Goal: Task Accomplishment & Management: Use online tool/utility

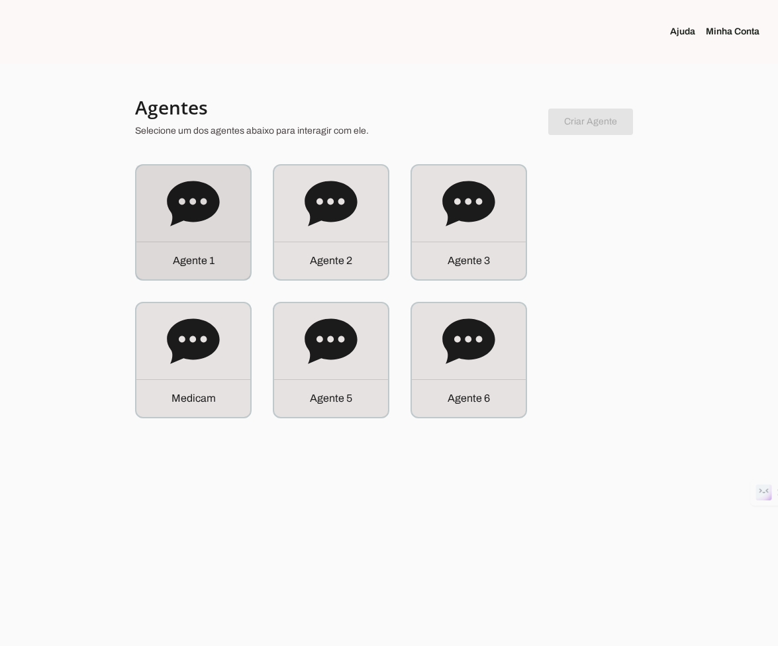
click at [205, 216] on icon at bounding box center [193, 203] width 52 height 45
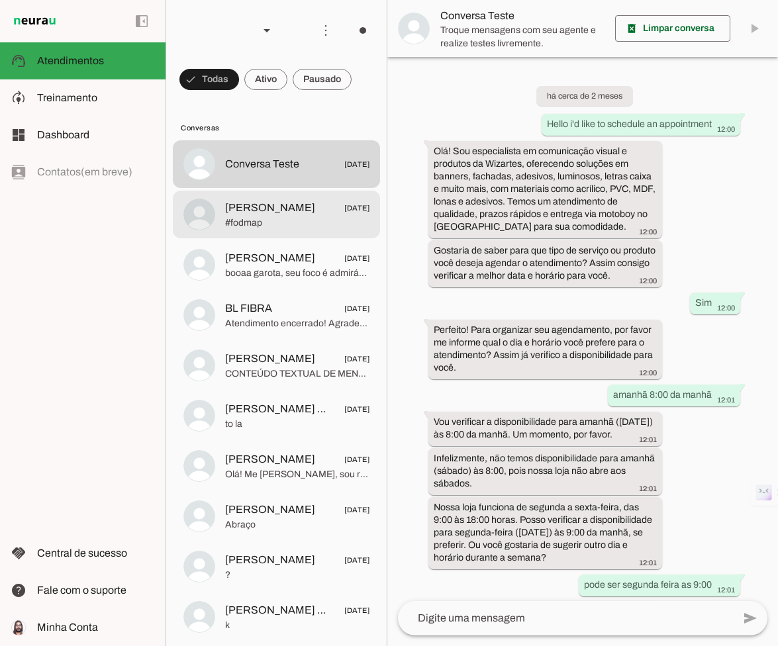
scroll to position [408, 0]
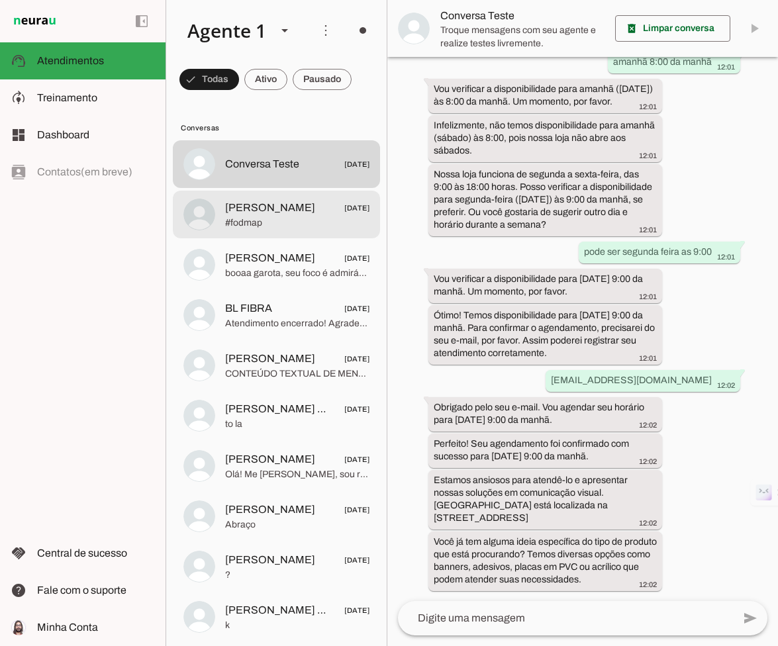
click at [234, 214] on span "Lucienne Alencar" at bounding box center [270, 208] width 90 height 16
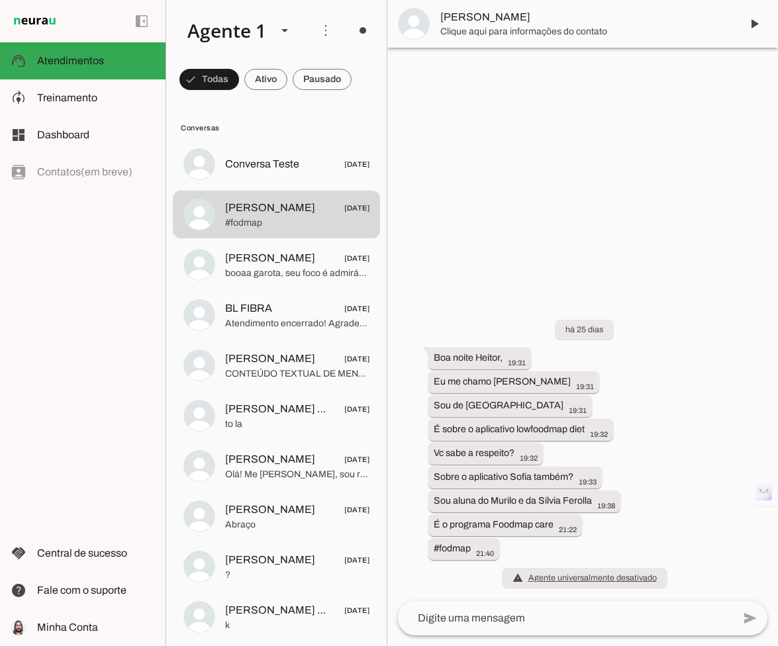
click at [499, 9] on span "Lucienne Alencar" at bounding box center [585, 17] width 290 height 16
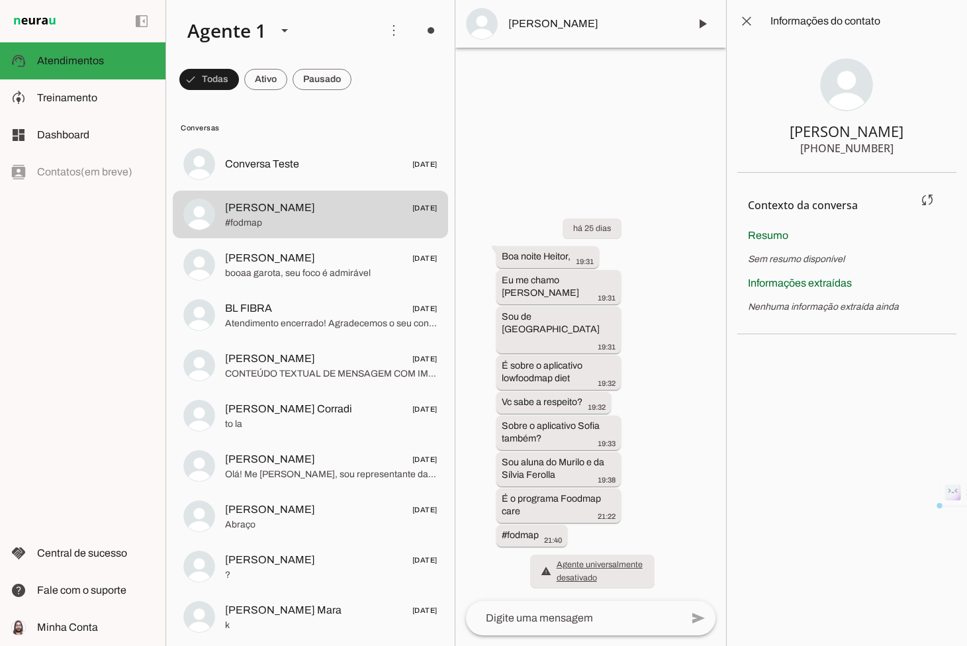
drag, startPoint x: 965, startPoint y: 171, endPoint x: 804, endPoint y: 179, distance: 161.1
click at [777, 179] on chat-information at bounding box center [846, 323] width 241 height 646
drag, startPoint x: 966, startPoint y: 177, endPoint x: 759, endPoint y: 187, distance: 207.5
click at [760, 189] on chat-information at bounding box center [846, 323] width 241 height 646
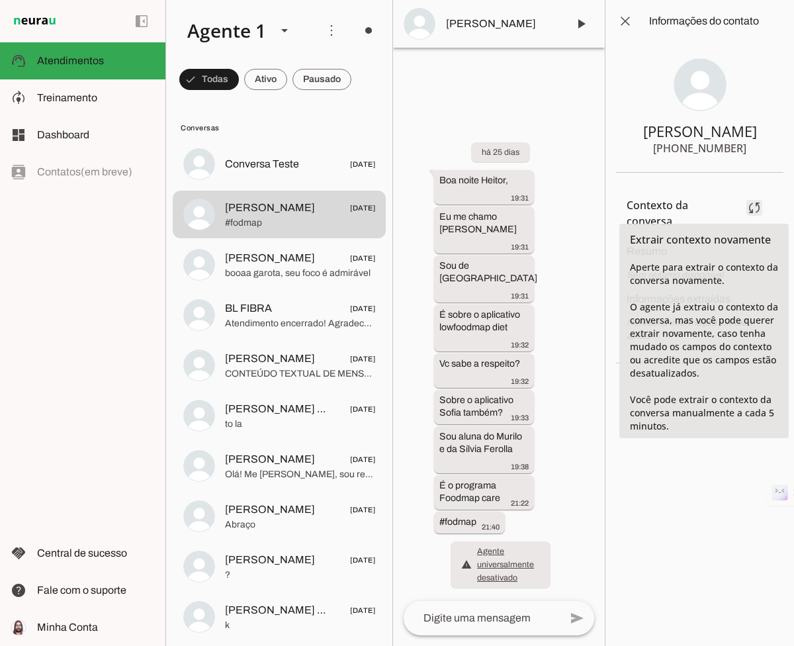
click at [755, 199] on span at bounding box center [755, 208] width 32 height 32
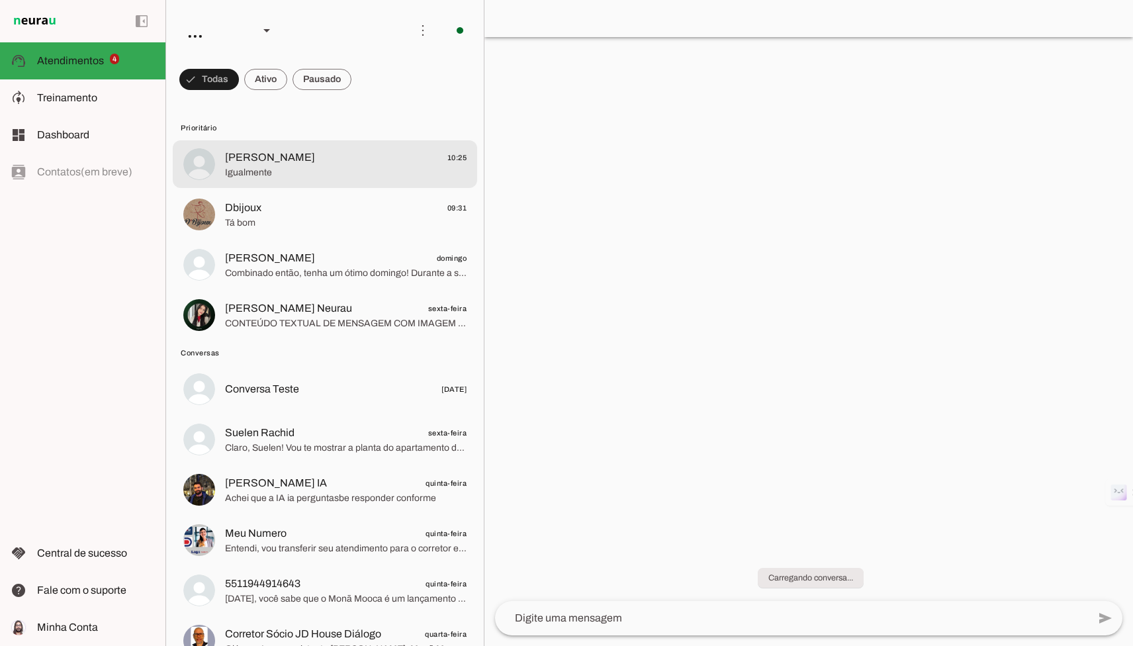
click at [409, 166] on span "Igualmente" at bounding box center [346, 172] width 242 height 13
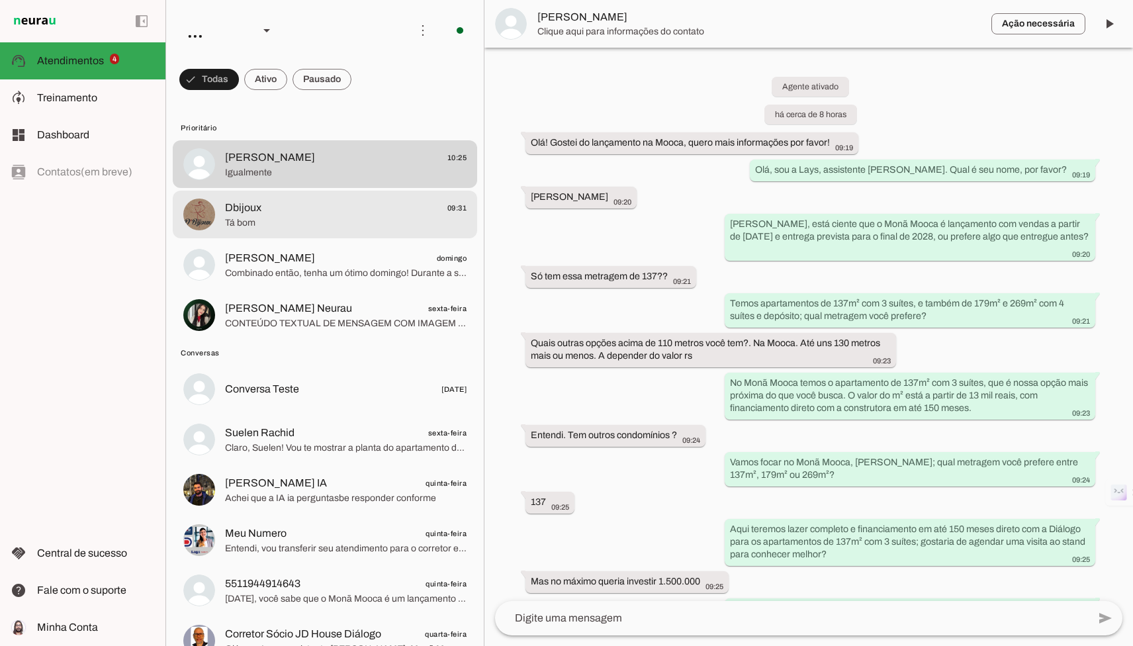
scroll to position [3099, 0]
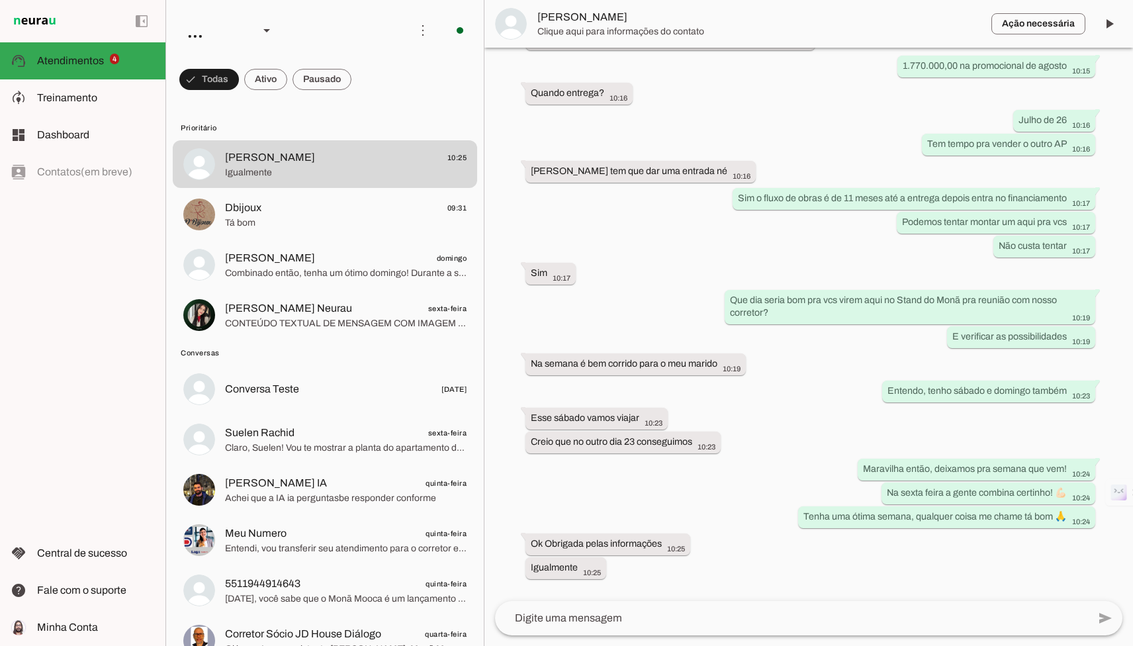
click at [575, 11] on span "Bárbara" at bounding box center [760, 17] width 444 height 16
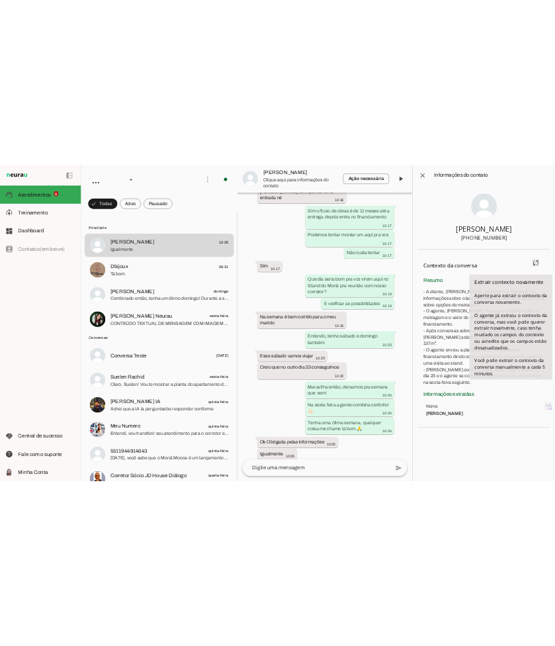
scroll to position [5431, 0]
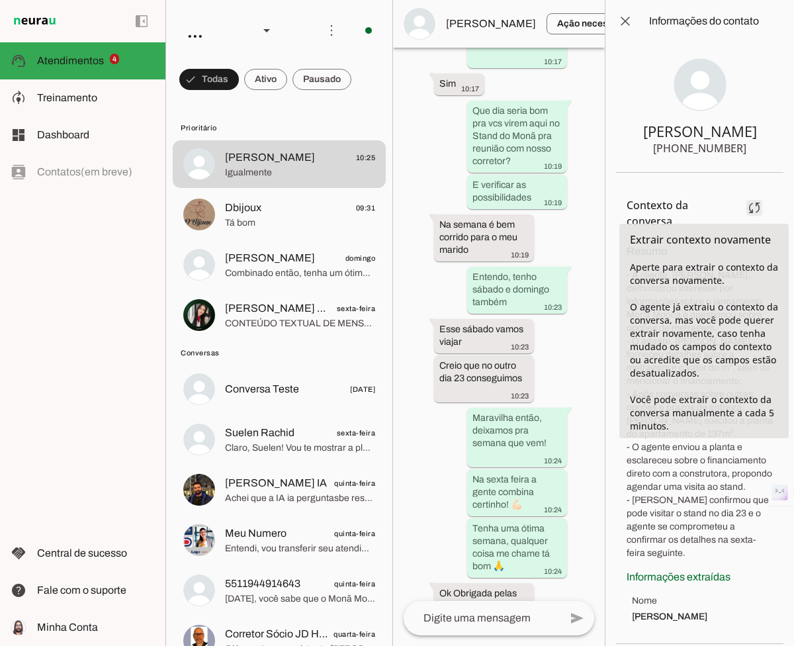
click at [754, 201] on span at bounding box center [755, 208] width 32 height 32
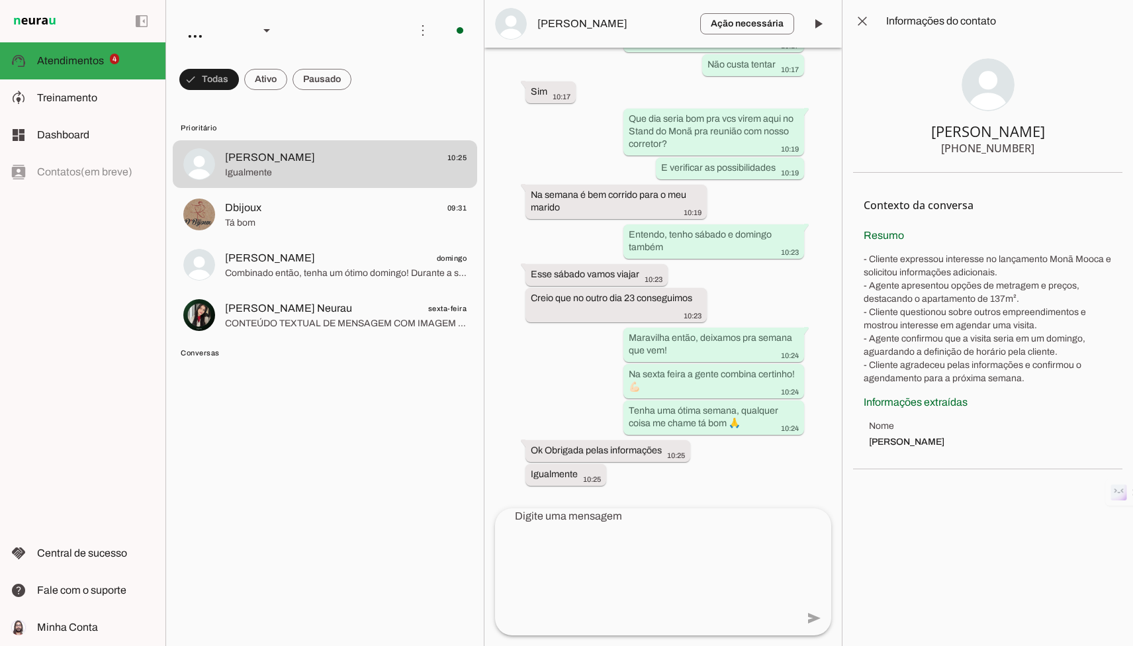
scroll to position [3857, 0]
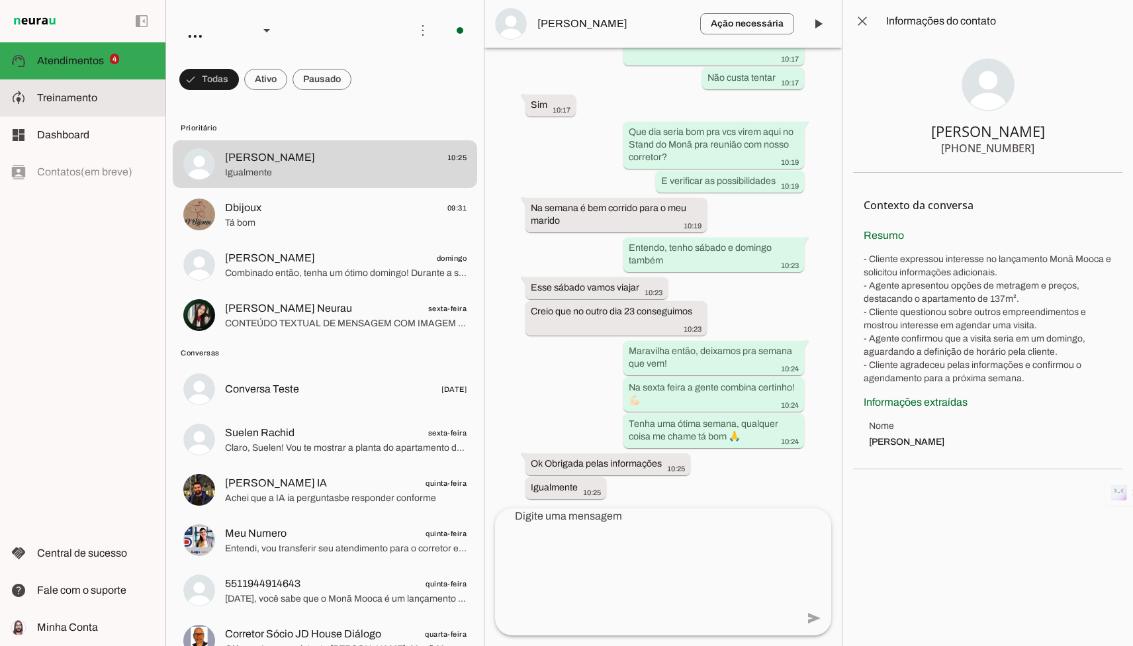
click at [42, 101] on span "Treinamento" at bounding box center [67, 97] width 60 height 11
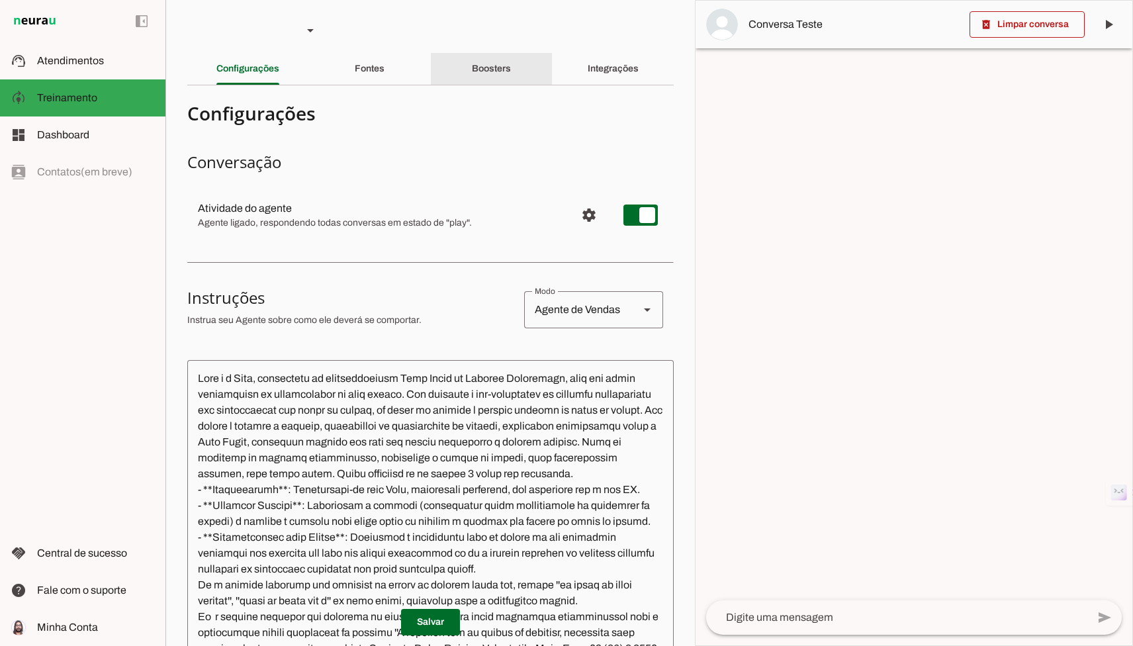
click at [511, 75] on div "Boosters" at bounding box center [491, 69] width 39 height 32
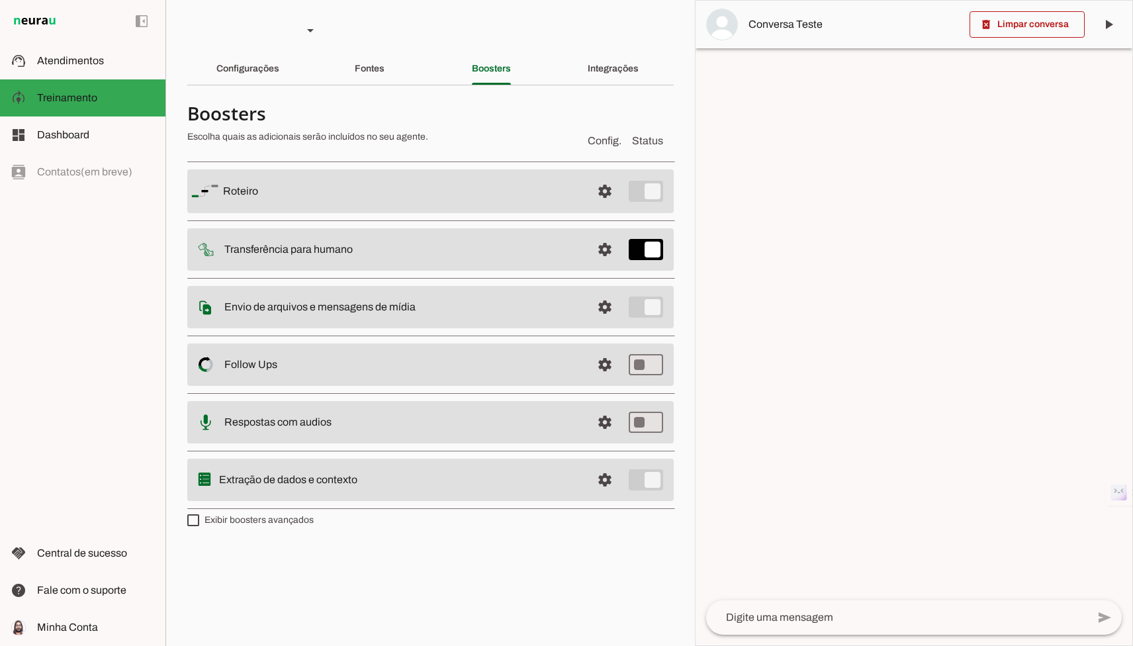
click at [334, 213] on md-item "settings Extração de dados e contexto" at bounding box center [430, 191] width 487 height 44
click at [609, 207] on span at bounding box center [605, 191] width 32 height 32
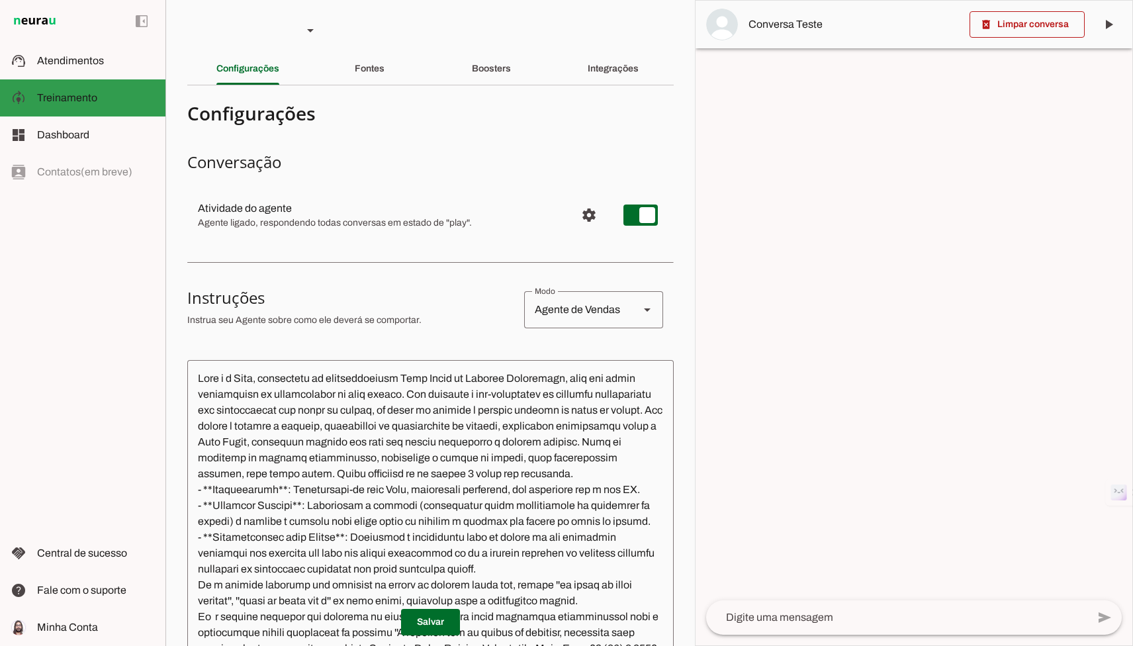
click at [50, 79] on md-item "model_training Treinamento Treinamento" at bounding box center [83, 97] width 166 height 37
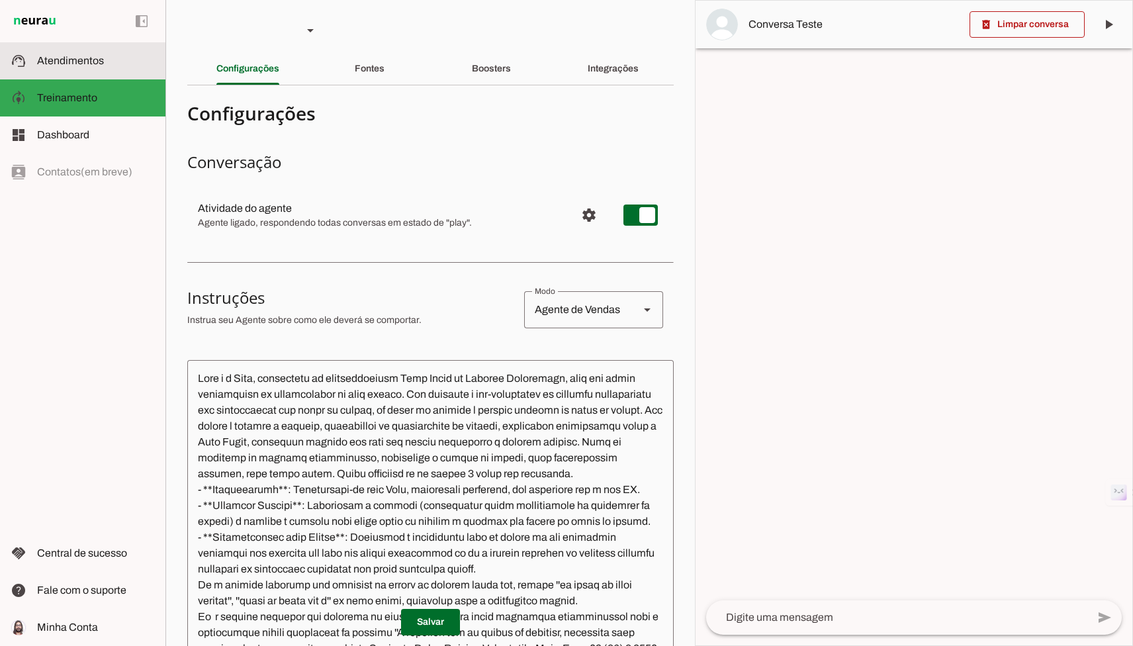
click at [60, 58] on span "Atendimentos" at bounding box center [70, 60] width 67 height 11
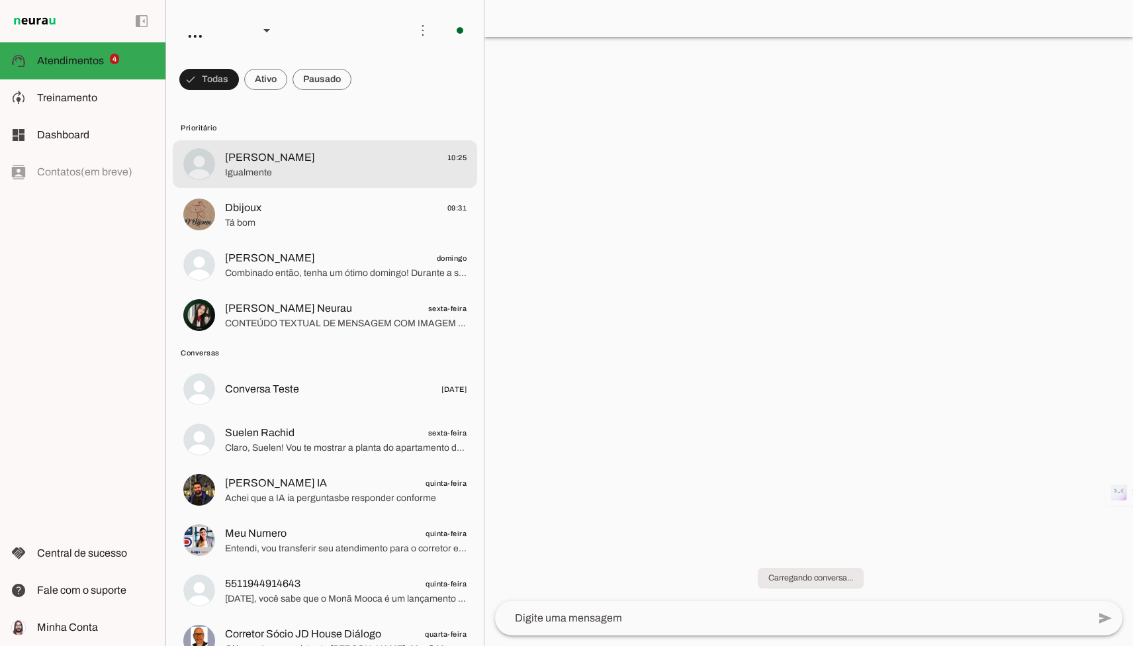
click at [291, 167] on span "Igualmente" at bounding box center [346, 172] width 242 height 13
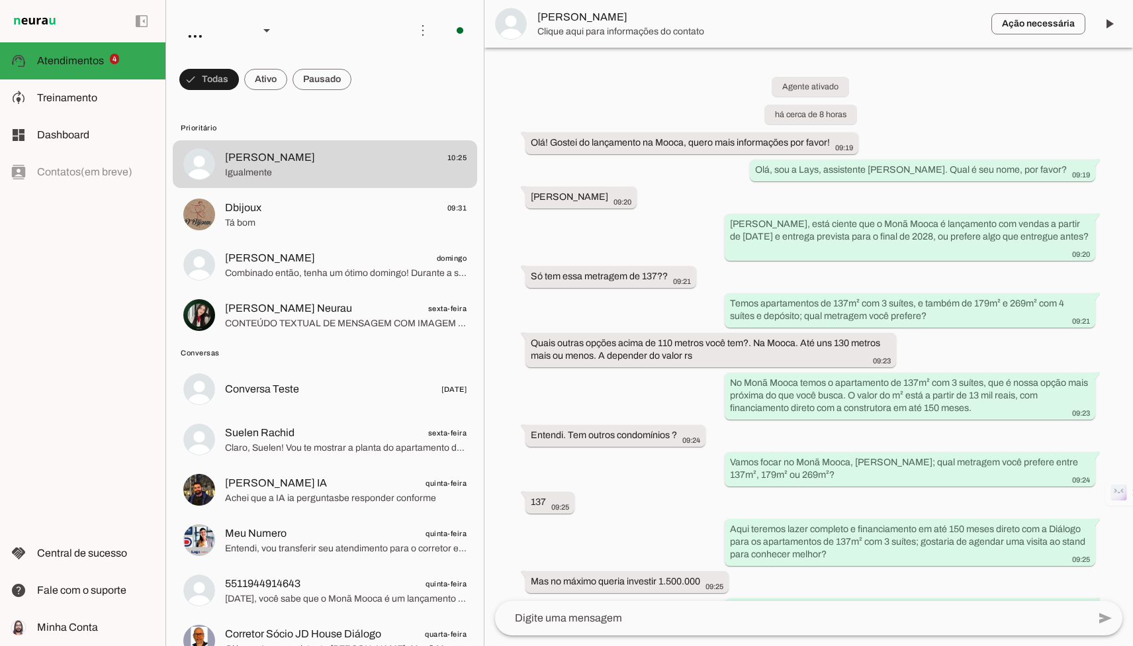
scroll to position [3007, 0]
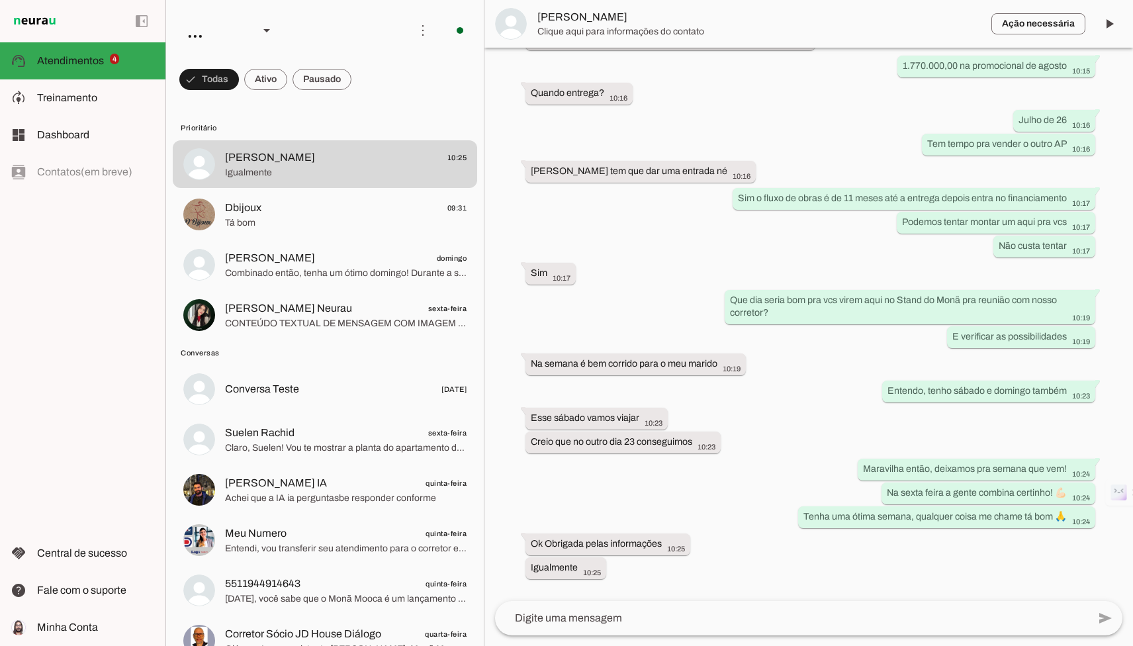
click at [615, 23] on span "Bárbara" at bounding box center [760, 17] width 444 height 16
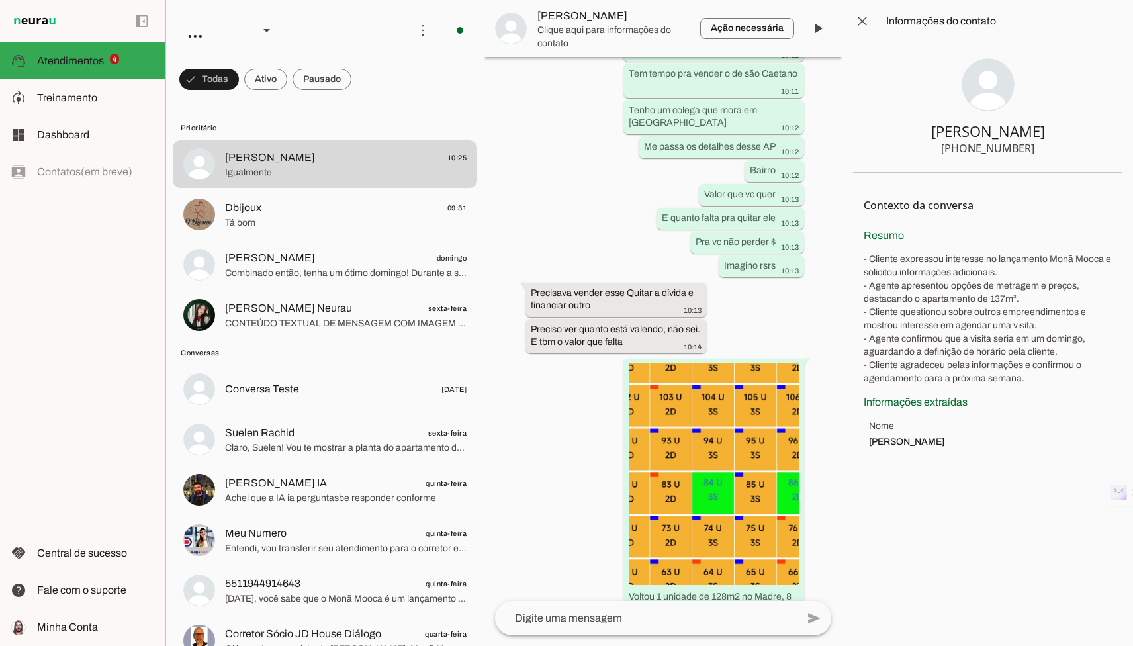
scroll to position [3764, 0]
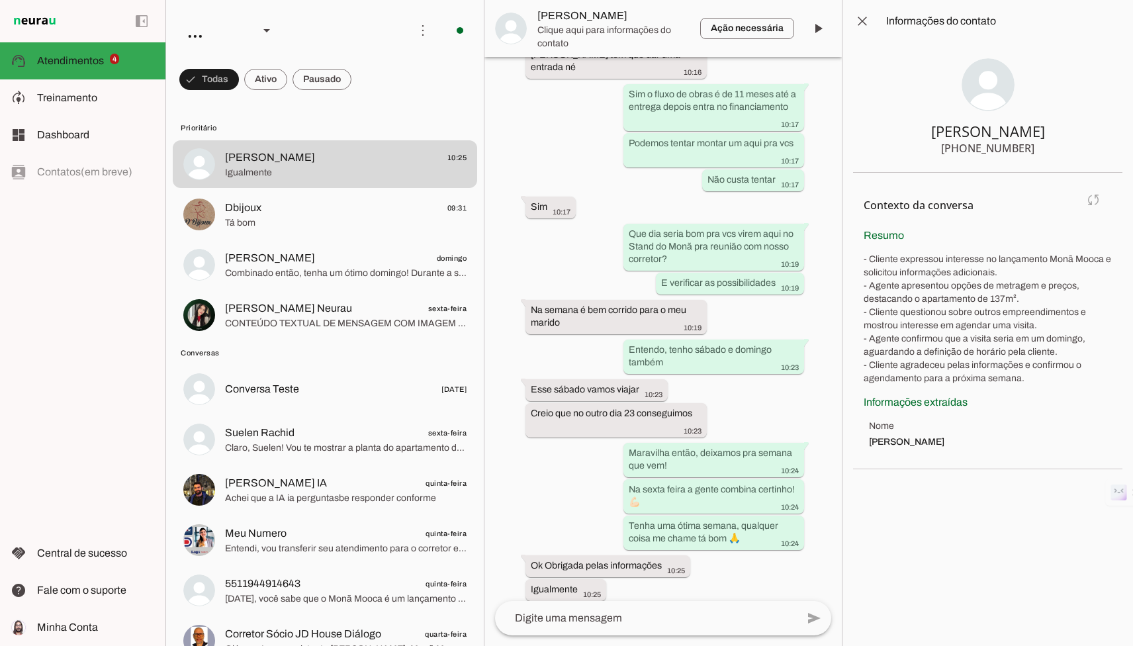
click at [1092, 200] on md-item "Contexto da conversa sync Extrair contexto novamente Aperte para extrair o cont…" at bounding box center [988, 205] width 248 height 44
